Goal: Task Accomplishment & Management: Complete application form

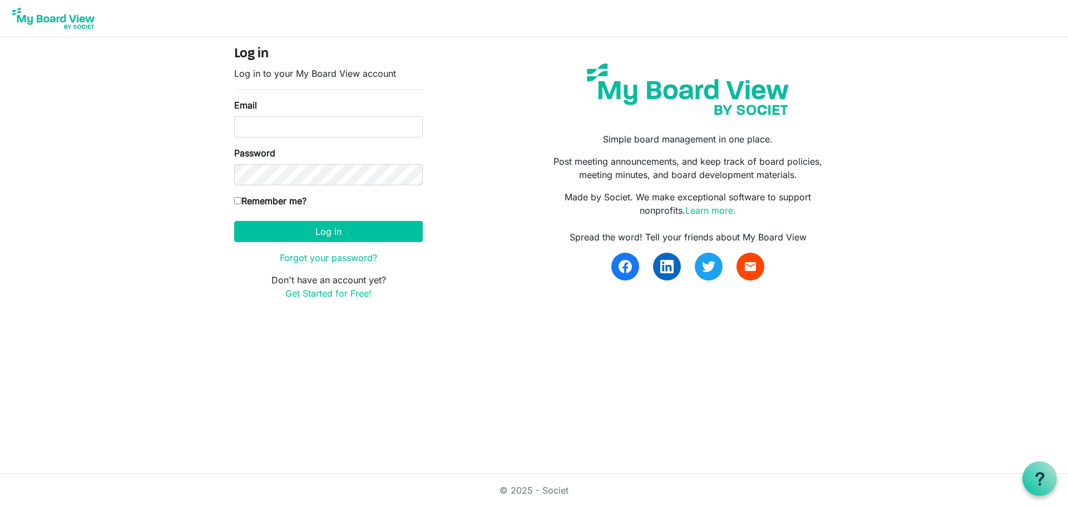
click at [317, 300] on div "Log in Log in to your My Board View account Email Password Remember me? America…" at bounding box center [328, 177] width 205 height 263
click at [317, 293] on link "Get Started for Free!" at bounding box center [328, 293] width 86 height 11
click at [703, 208] on link "Learn more." at bounding box center [710, 210] width 51 height 11
